Goal: Task Accomplishment & Management: Complete application form

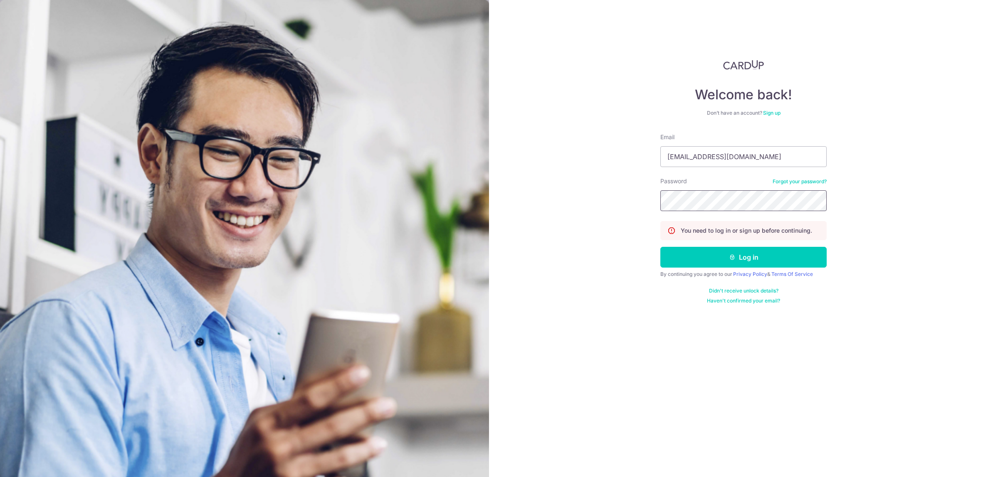
click at [660, 247] on button "Log in" at bounding box center [743, 257] width 166 height 21
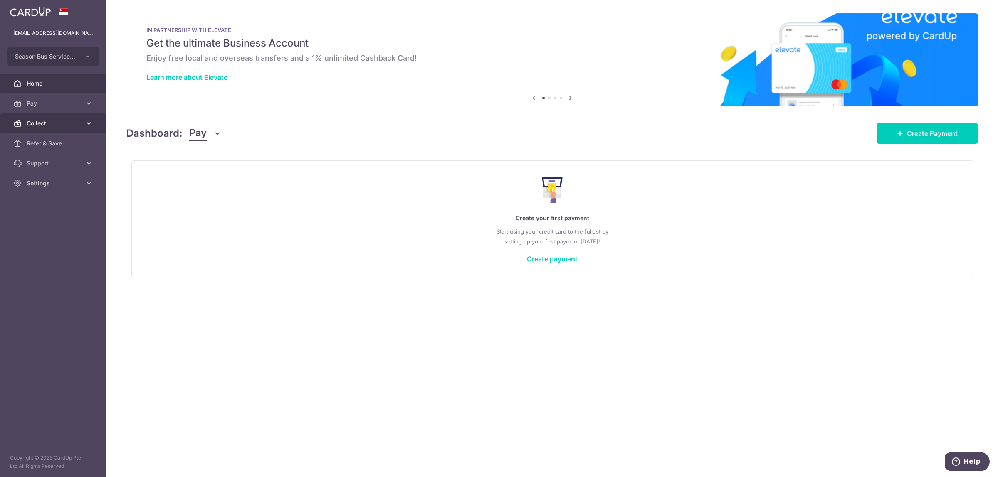
click at [44, 120] on span "Collect" at bounding box center [54, 123] width 55 height 8
click at [76, 190] on link "Payment Requests" at bounding box center [53, 183] width 106 height 20
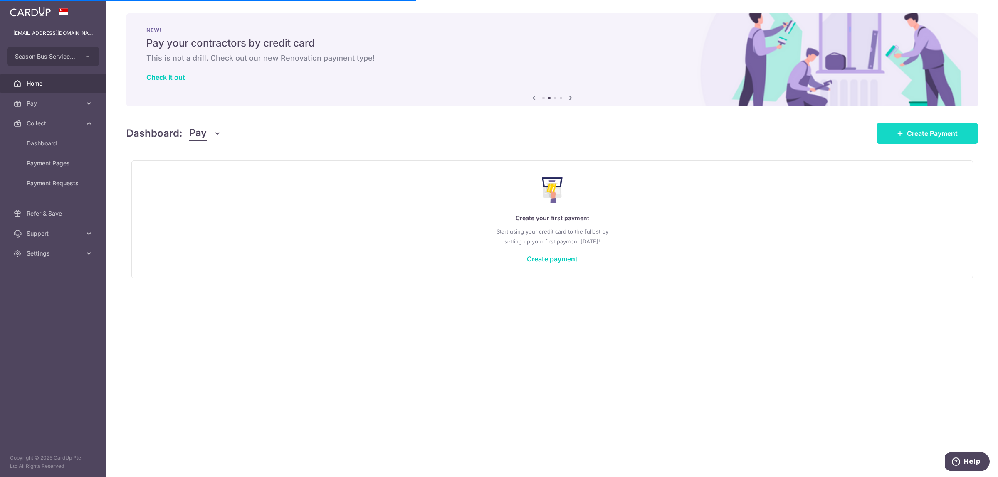
click at [932, 126] on link "Create Payment" at bounding box center [926, 133] width 101 height 21
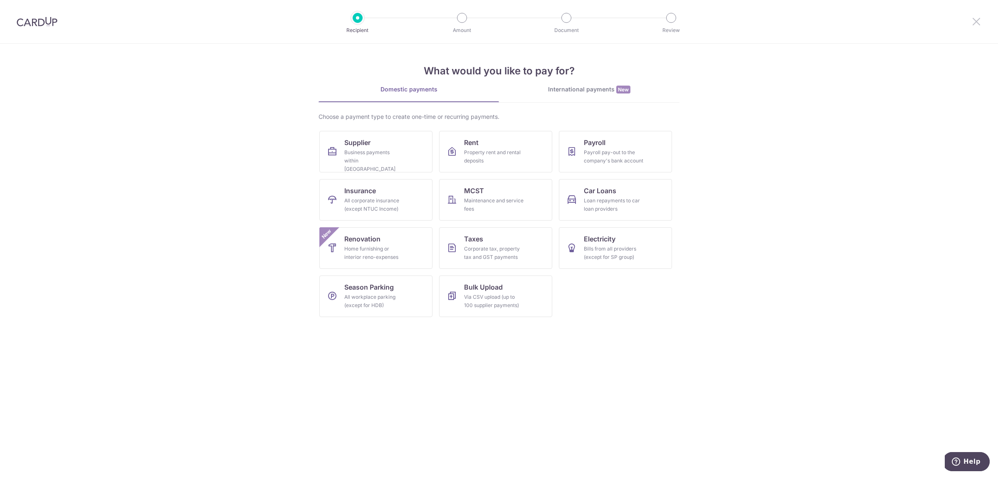
click at [978, 25] on icon at bounding box center [976, 21] width 10 height 10
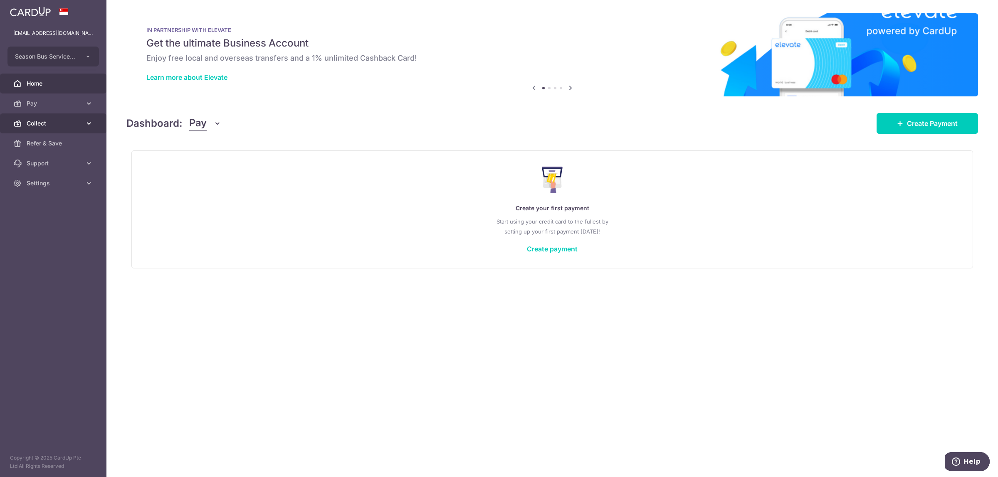
click at [54, 118] on link "Collect" at bounding box center [53, 124] width 106 height 20
click at [54, 183] on span "Payment Requests" at bounding box center [54, 183] width 55 height 8
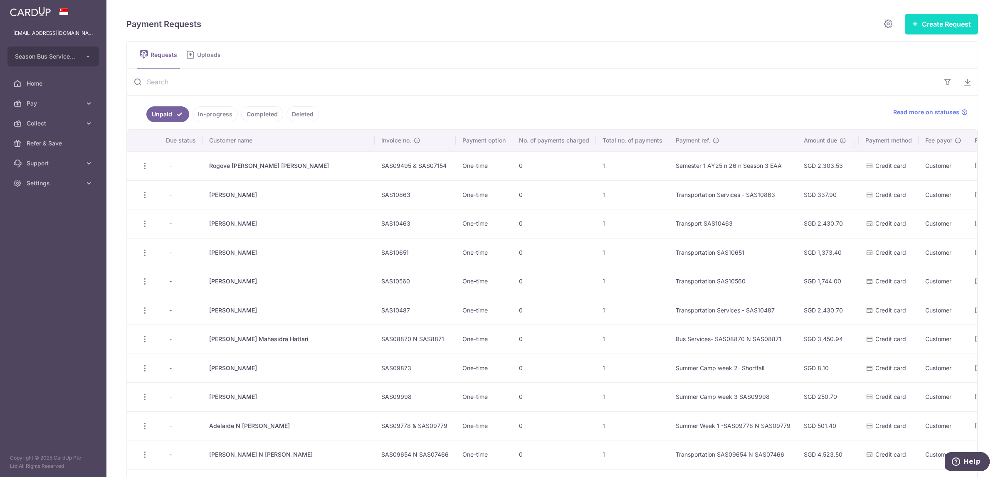
click at [946, 26] on button "Create Request" at bounding box center [941, 24] width 73 height 21
click at [921, 48] on span "Single Request" at bounding box center [928, 50] width 86 height 10
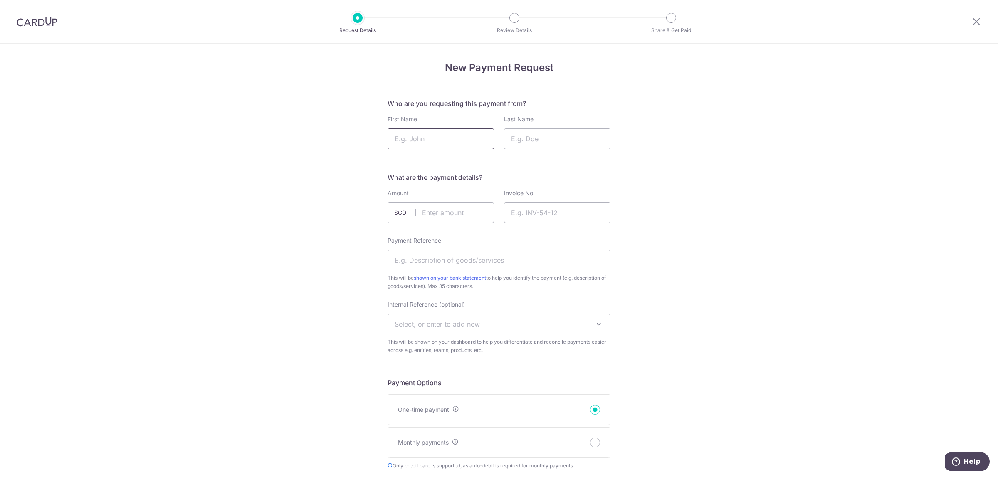
click at [420, 140] on input "First Name" at bounding box center [440, 138] width 106 height 21
paste input "Rogove Isabella & Gabriella"
drag, startPoint x: 485, startPoint y: 141, endPoint x: 418, endPoint y: 138, distance: 67.0
click at [418, 138] on input "Rogove Isabella & Gabriella" at bounding box center [440, 138] width 106 height 21
type input "Rogove Isabella & Gabriella"
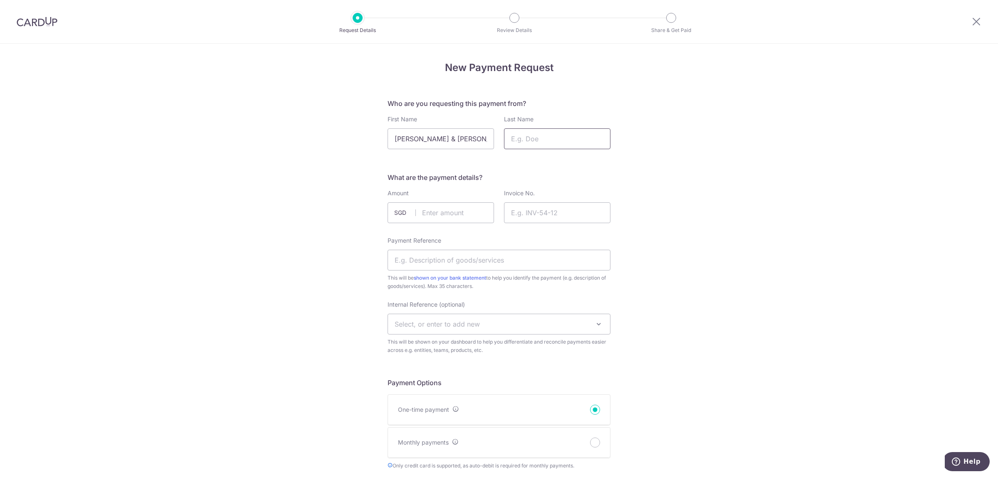
click at [575, 138] on input "Last Name" at bounding box center [557, 138] width 106 height 21
paste input "Isabella & Gabriella"
type input "Isabella & Gabriella"
drag, startPoint x: 479, startPoint y: 143, endPoint x: 419, endPoint y: 141, distance: 59.9
click at [419, 141] on input "Rogove Isabella & Gabriella" at bounding box center [440, 138] width 106 height 21
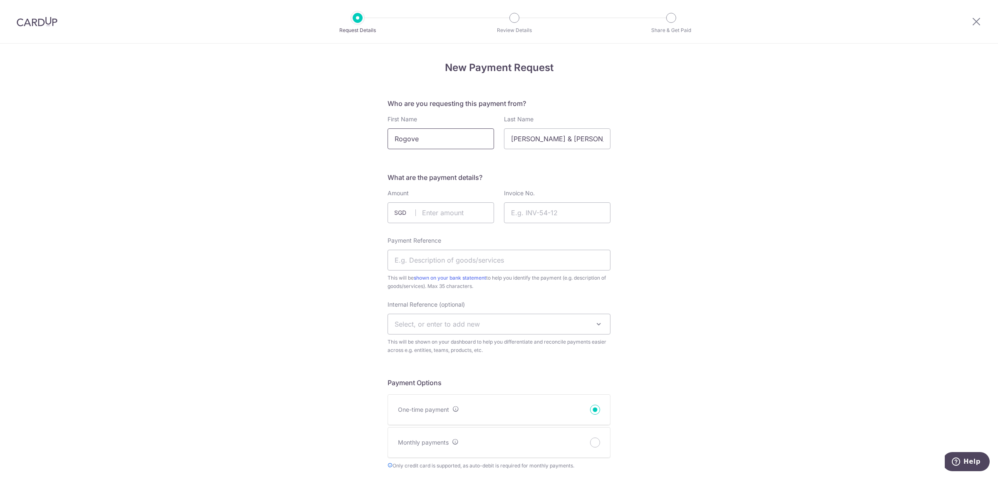
type input "Rogove"
click at [531, 212] on input "Invoice No." at bounding box center [557, 212] width 106 height 21
paste input "SAS09493 & SAS09494"
click at [512, 214] on input "SAS09493 & SAS09494" at bounding box center [557, 212] width 106 height 21
type input "SAS09493 & SAS09494"
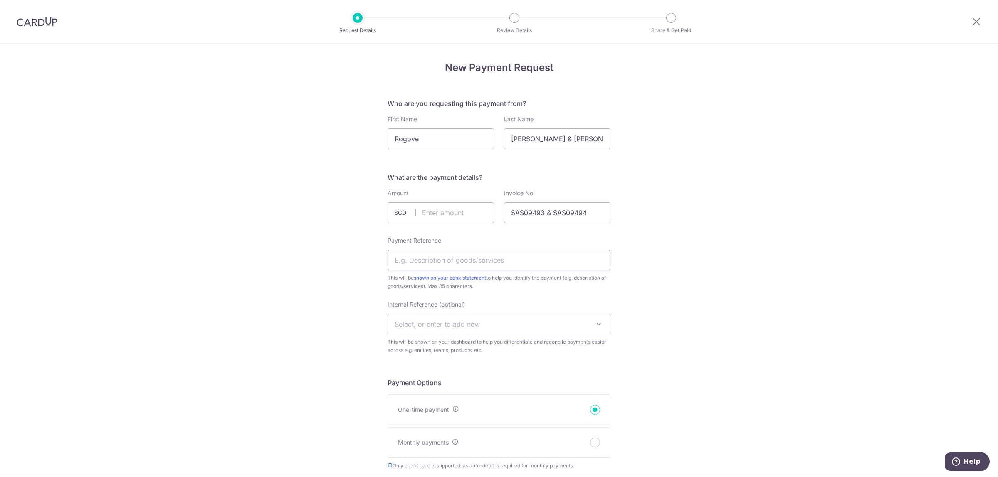
click at [518, 258] on input "Payment Reference" at bounding box center [498, 260] width 223 height 21
paste input "Semester 1 AY25/26"
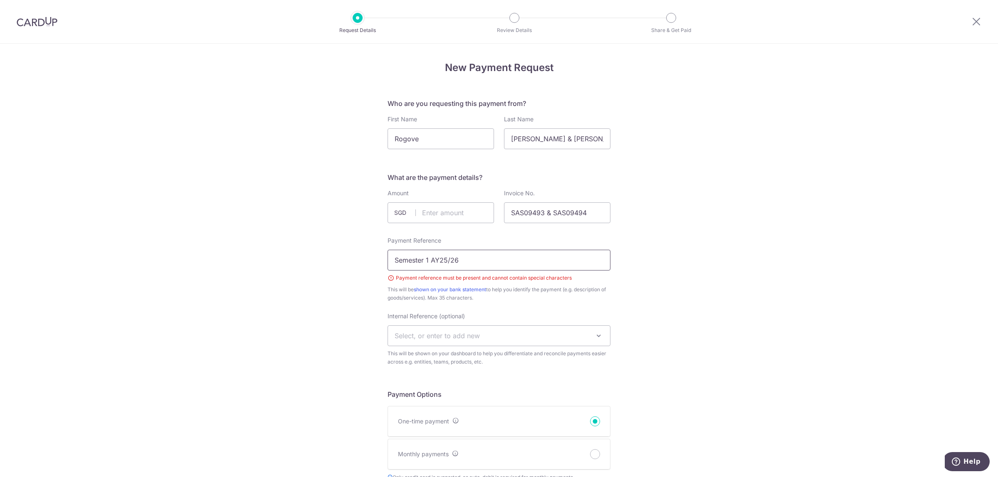
click at [448, 260] on input "Semester 1 AY25/26" at bounding box center [498, 260] width 223 height 21
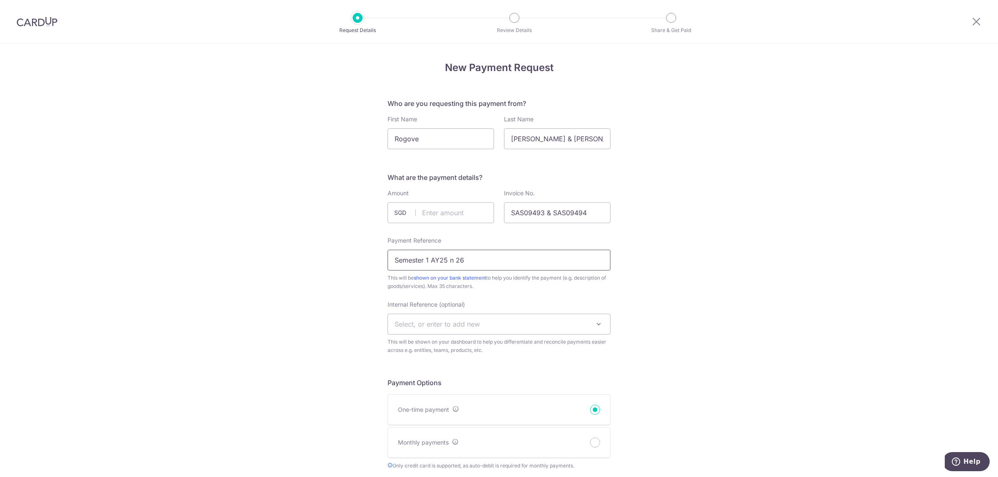
type input "Semester 1 AY25 n 26"
click at [437, 210] on input "text" at bounding box center [440, 212] width 106 height 21
paste input "4,861.40"
click at [420, 211] on input "4861.40" at bounding box center [440, 212] width 106 height 21
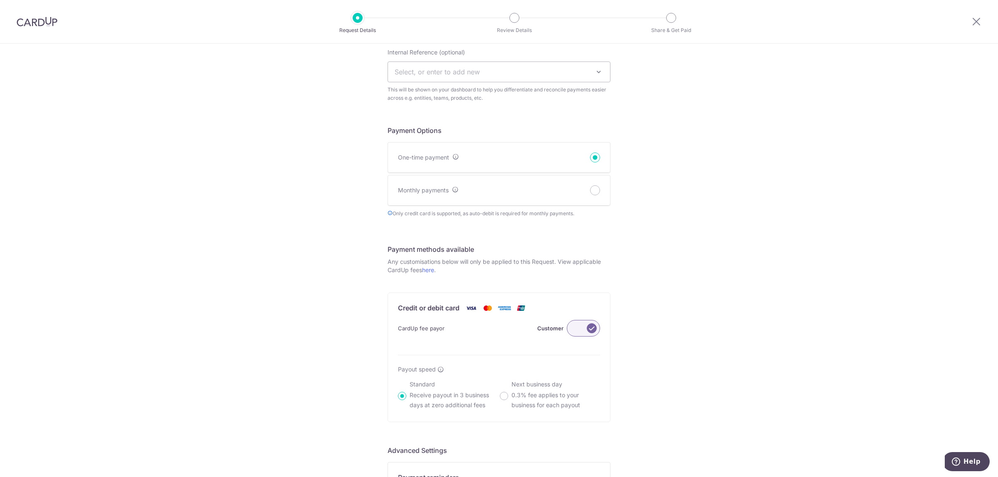
scroll to position [399, 0]
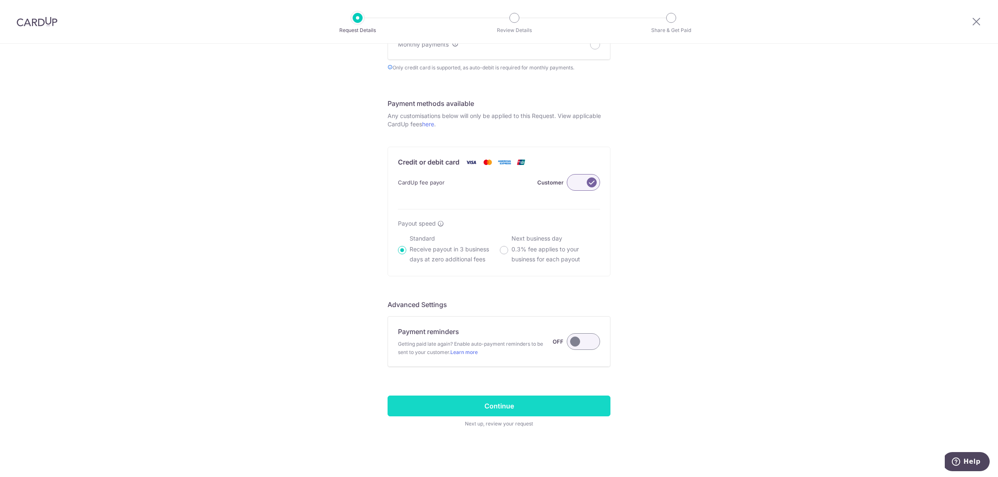
type input "4861.40"
click at [505, 406] on input "Continue" at bounding box center [498, 406] width 223 height 21
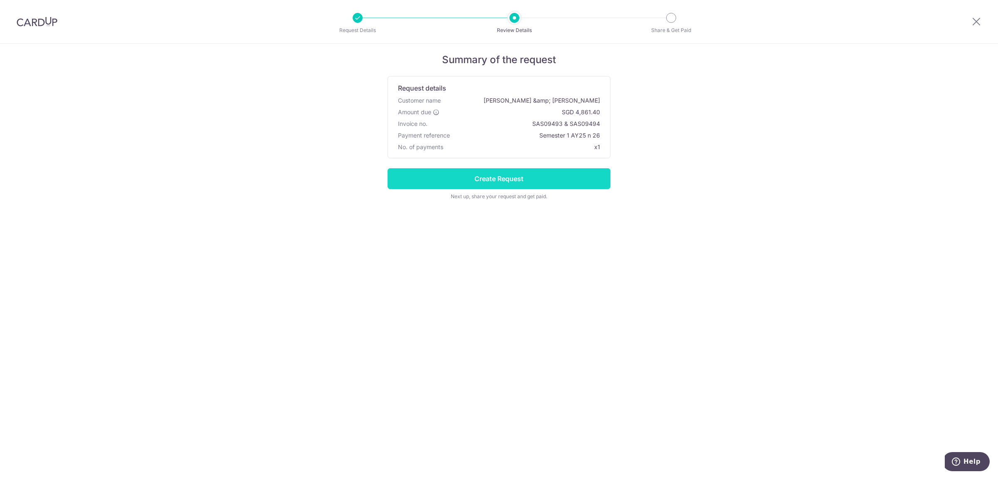
click at [557, 171] on input "Create Request" at bounding box center [498, 178] width 223 height 21
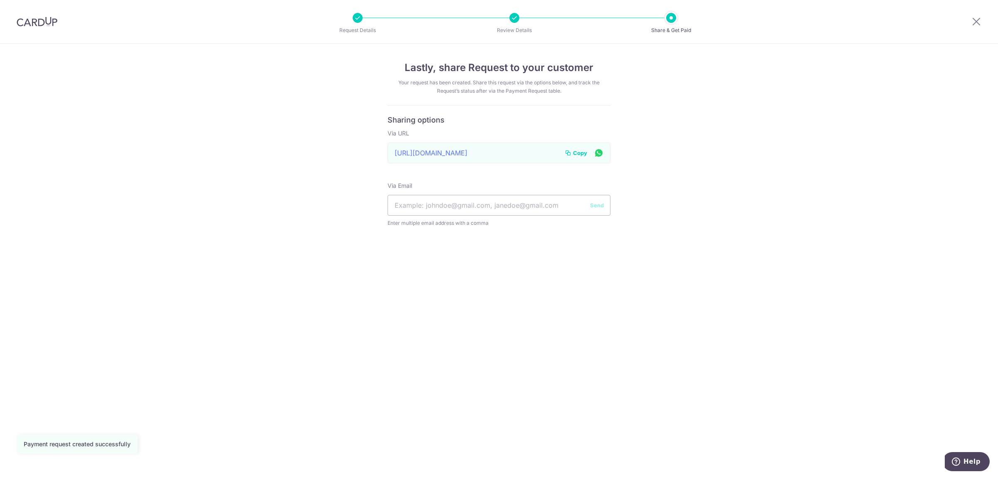
click at [580, 150] on span "Copy" at bounding box center [580, 153] width 14 height 8
